Goal: Information Seeking & Learning: Learn about a topic

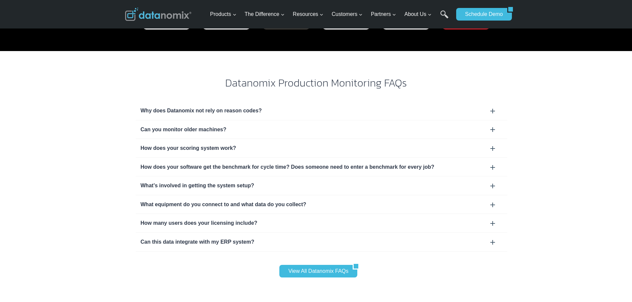
scroll to position [2089, 0]
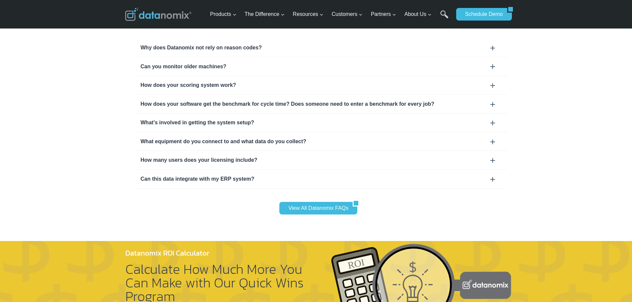
click at [493, 175] on div "Can this data integrate with my ERP system?" at bounding box center [321, 179] width 361 height 9
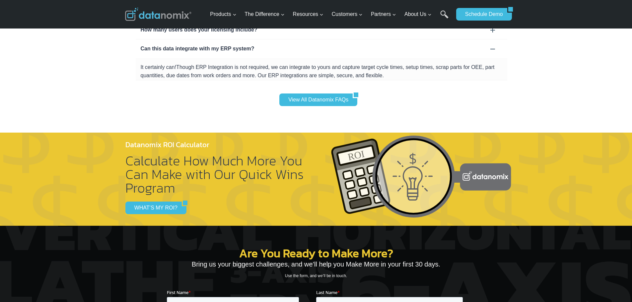
scroll to position [2237, 0]
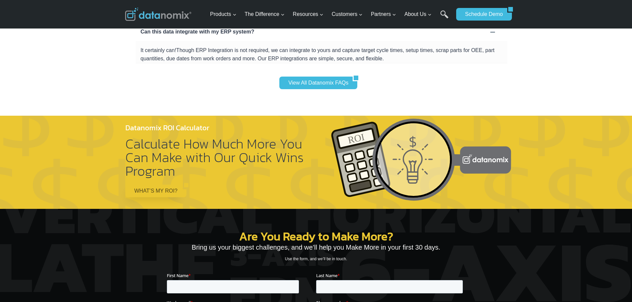
click at [165, 185] on link "WHAT’S MY ROI?" at bounding box center [153, 191] width 56 height 13
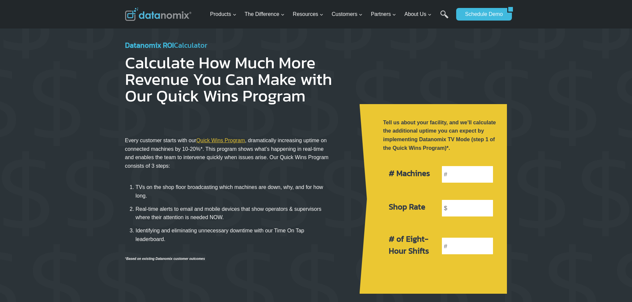
scroll to position [33, 0]
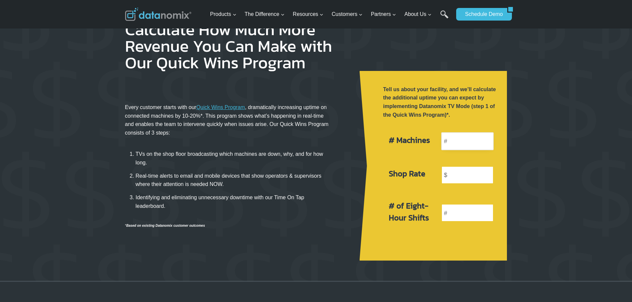
click at [473, 138] on input "number" at bounding box center [467, 141] width 52 height 18
type input "14"
click at [456, 178] on input "number" at bounding box center [467, 175] width 52 height 18
type input "90"
click at [457, 210] on input "number" at bounding box center [467, 213] width 52 height 18
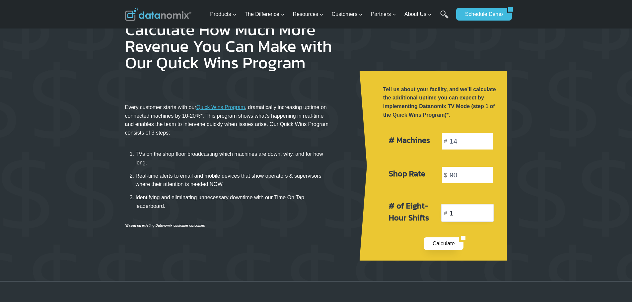
type input "1"
click at [435, 243] on link "Calculate" at bounding box center [440, 243] width 35 height 13
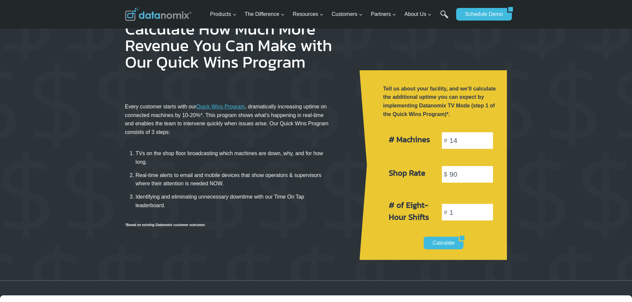
scroll to position [0, 0]
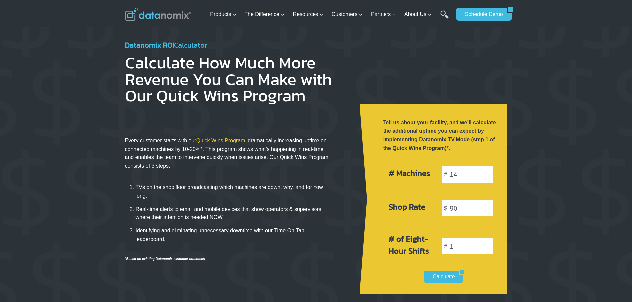
click at [213, 142] on link "Quick Wins Program" at bounding box center [220, 141] width 49 height 6
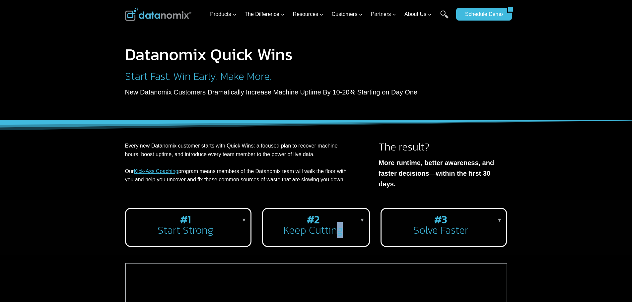
click at [340, 223] on h2 "#2 Keep Cutting" at bounding box center [314, 224] width 92 height 21
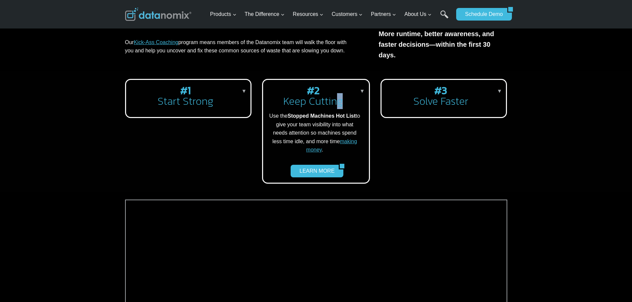
scroll to position [133, 0]
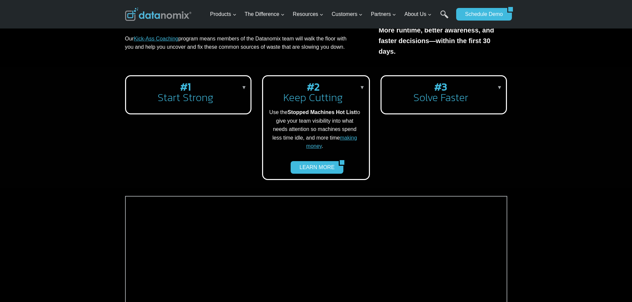
click at [482, 91] on h2 "#3 Solve Faster" at bounding box center [442, 92] width 111 height 21
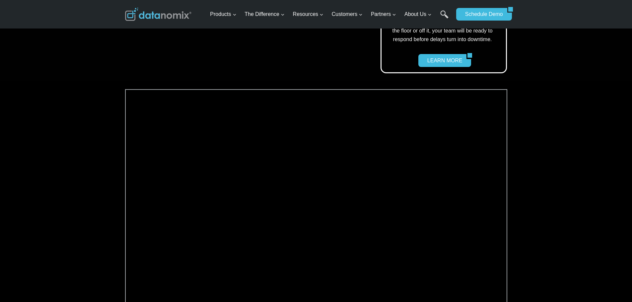
scroll to position [264, 0]
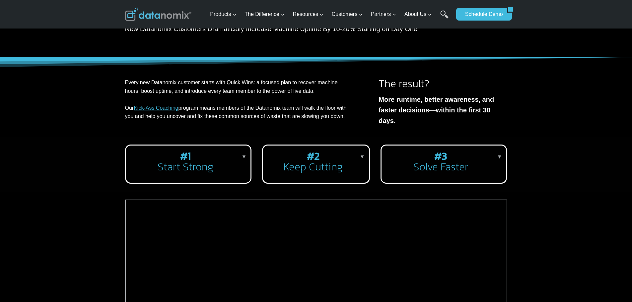
scroll to position [66, 0]
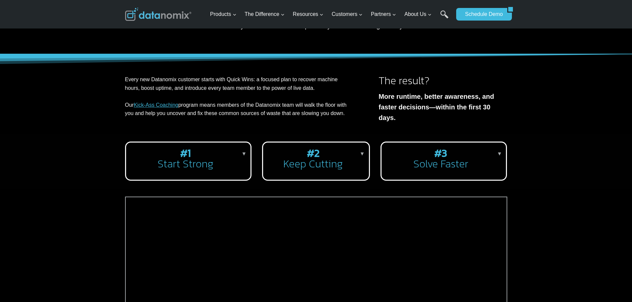
click at [242, 151] on p "▼" at bounding box center [243, 154] width 5 height 9
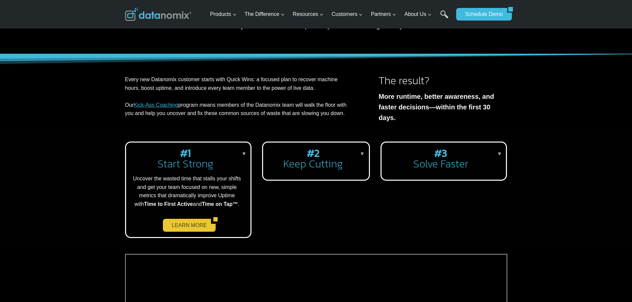
click at [198, 219] on link "LEARN MORE" at bounding box center [187, 225] width 48 height 13
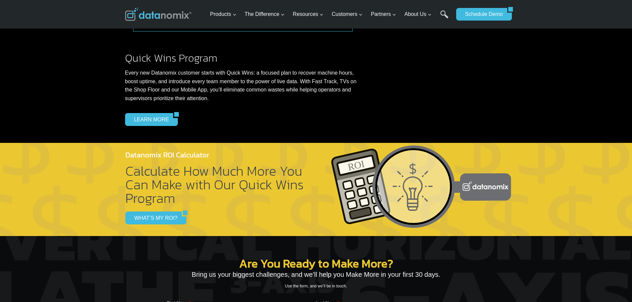
scroll to position [862, 0]
